Goal: Task Accomplishment & Management: Manage account settings

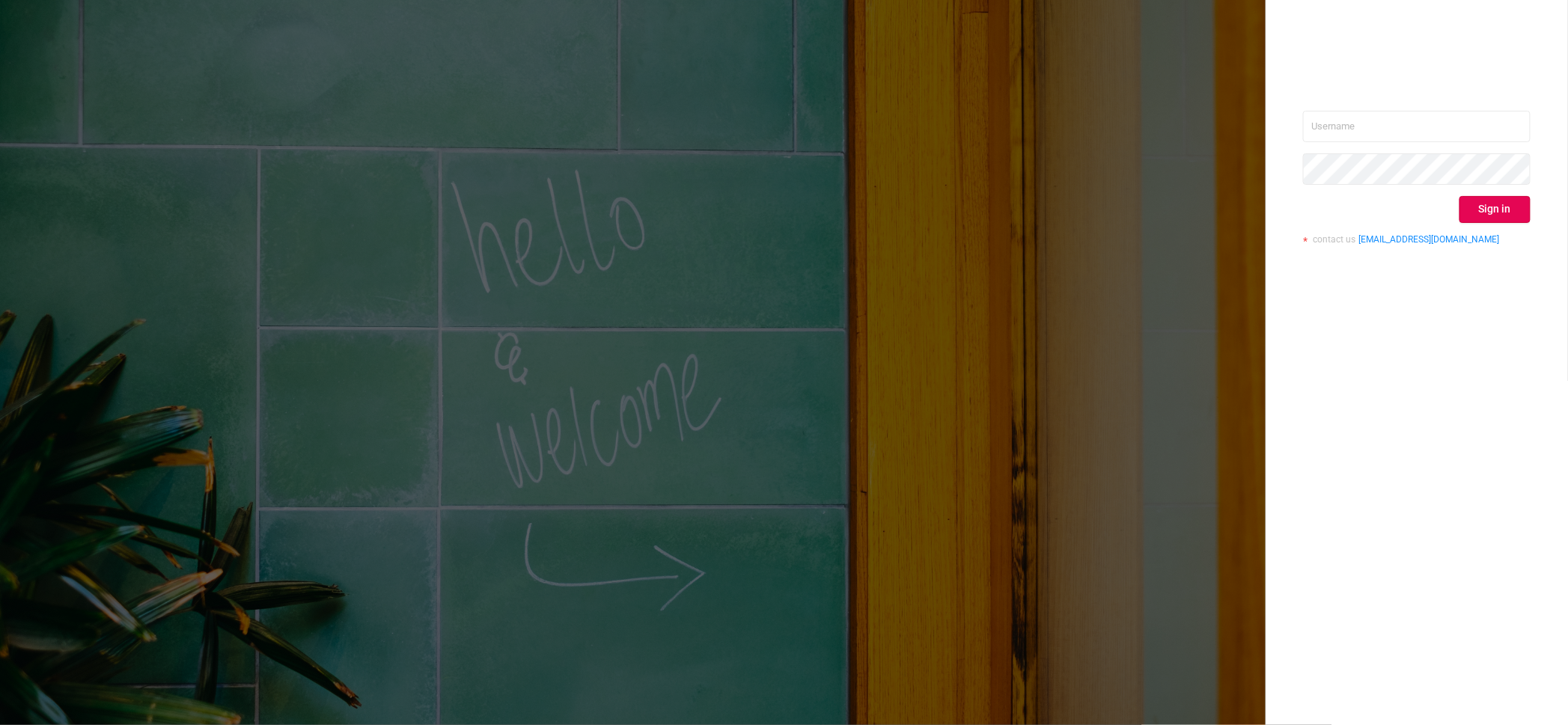
click at [1495, 214] on button "Sign in" at bounding box center [1495, 209] width 71 height 27
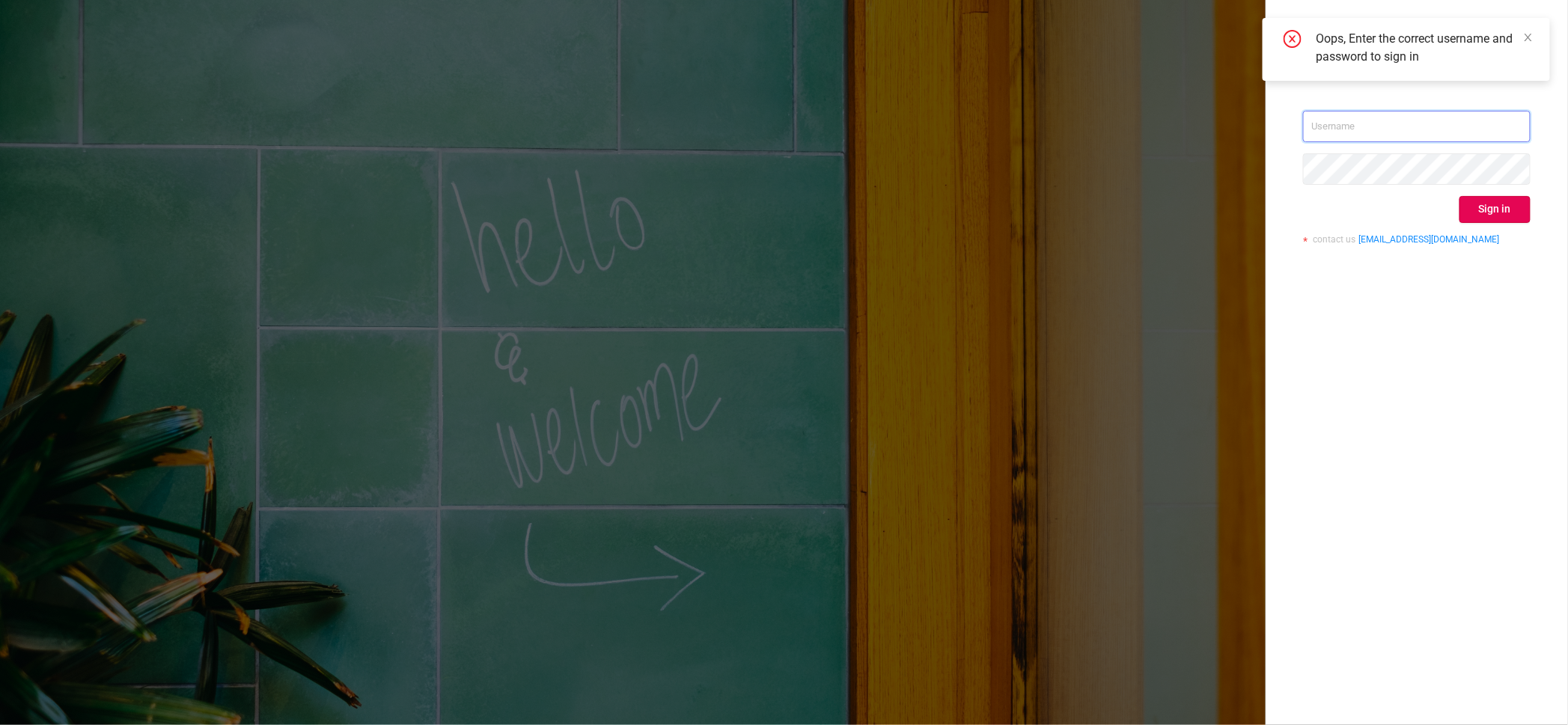
type input "igor@protected.media"
click at [1495, 211] on button "Sign in" at bounding box center [1495, 209] width 71 height 27
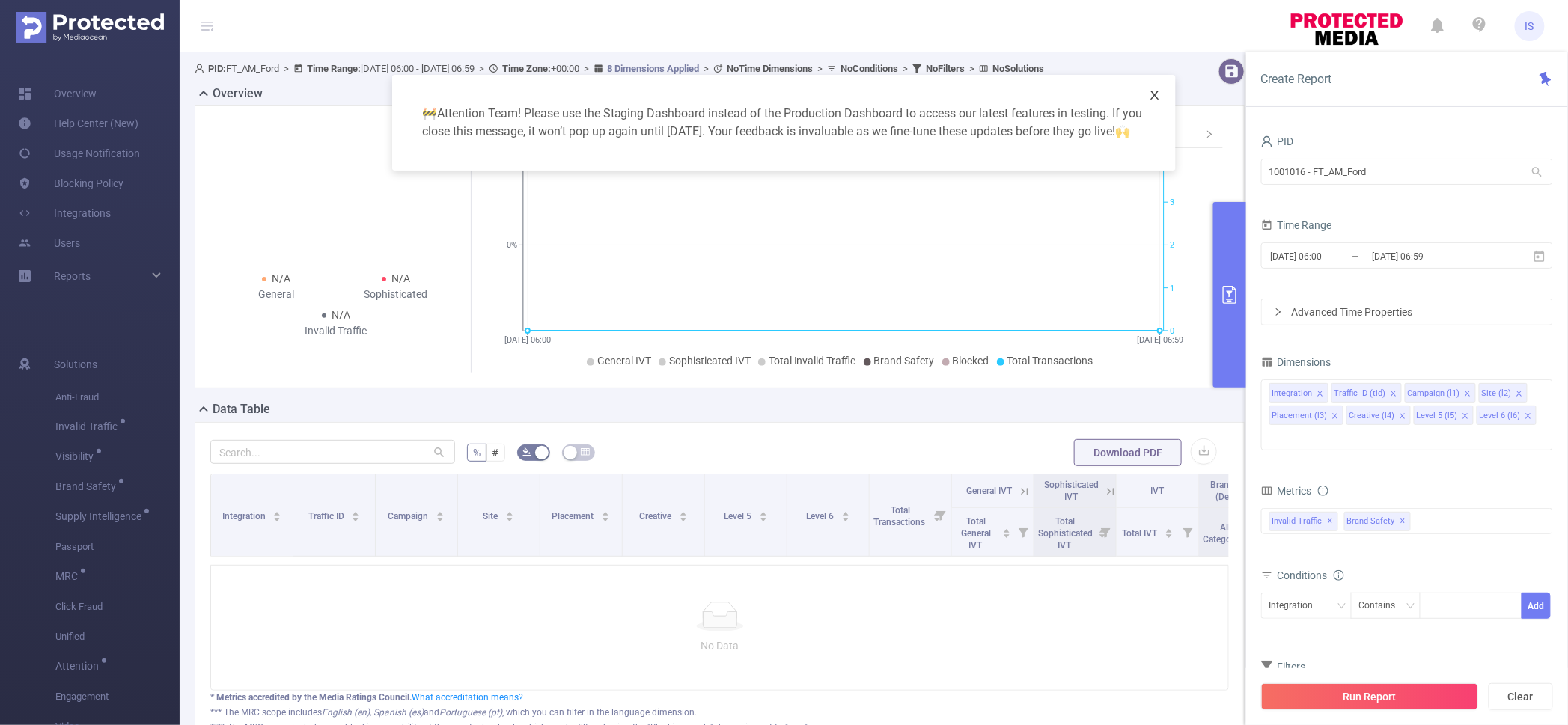
click at [1158, 92] on icon "icon: close" at bounding box center [1154, 95] width 12 height 12
